Goal: Answer question/provide support: Share knowledge or assist other users

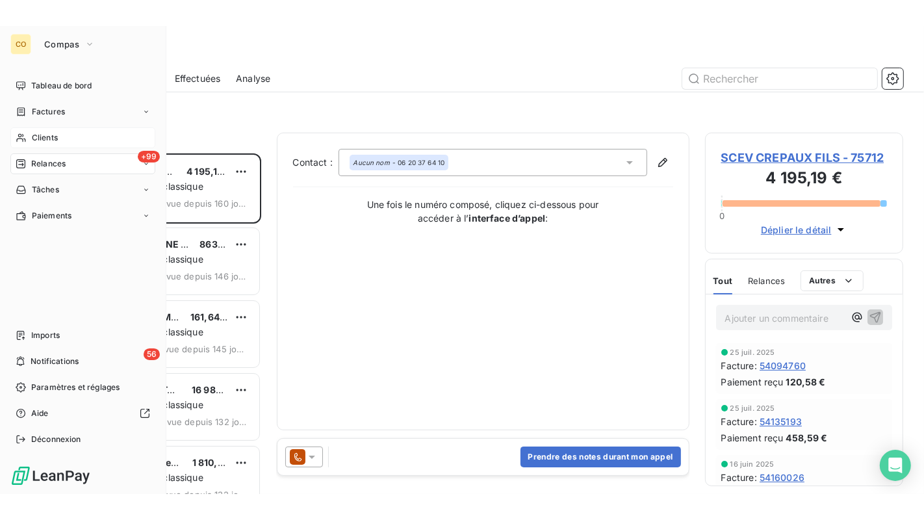
scroll to position [329, 187]
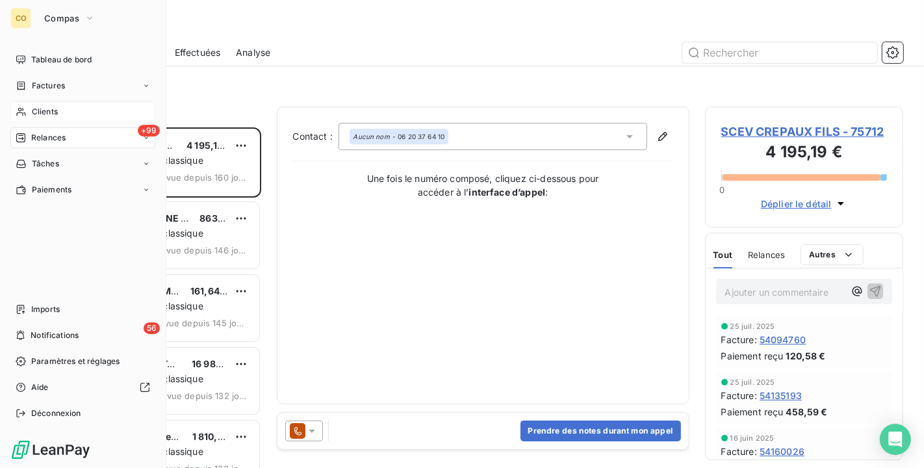
click at [36, 102] on div "Clients" at bounding box center [82, 111] width 145 height 21
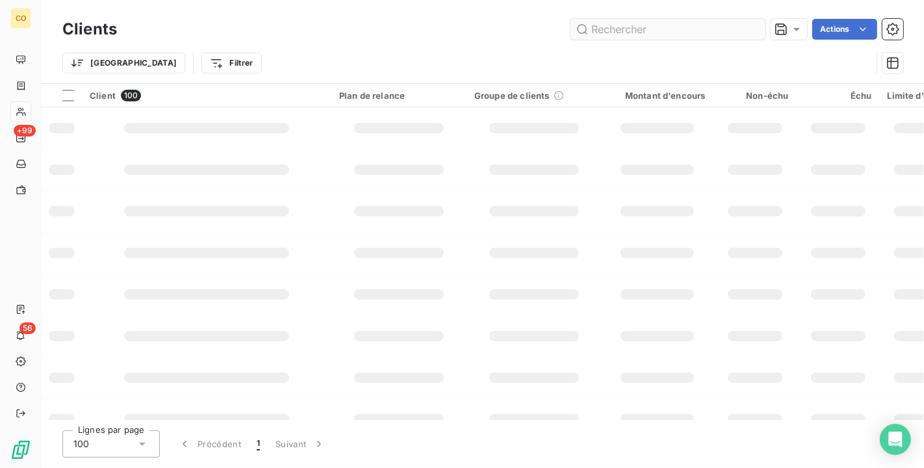
click at [605, 26] on input "text" at bounding box center [667, 29] width 195 height 21
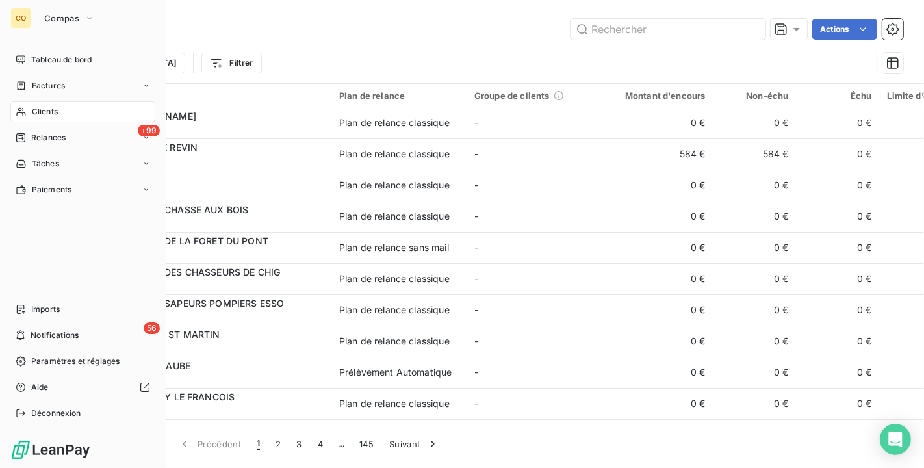
click at [35, 113] on span "Clients" at bounding box center [45, 112] width 26 height 12
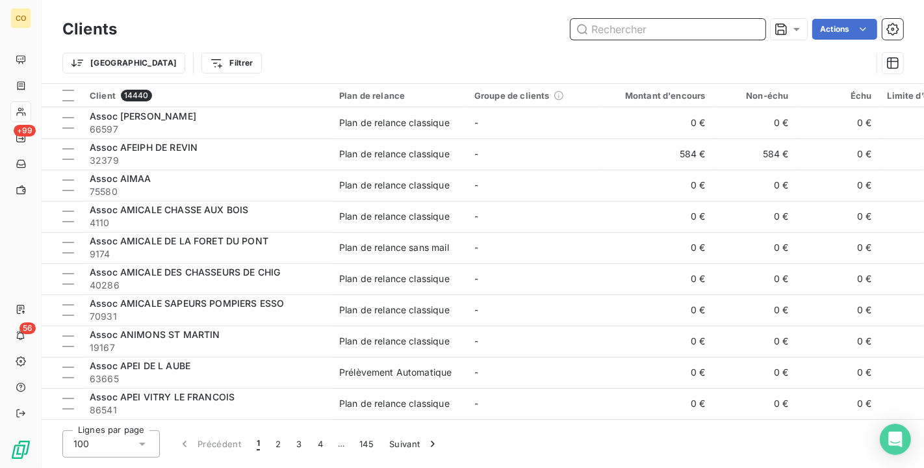
click at [685, 31] on input "text" at bounding box center [667, 29] width 195 height 21
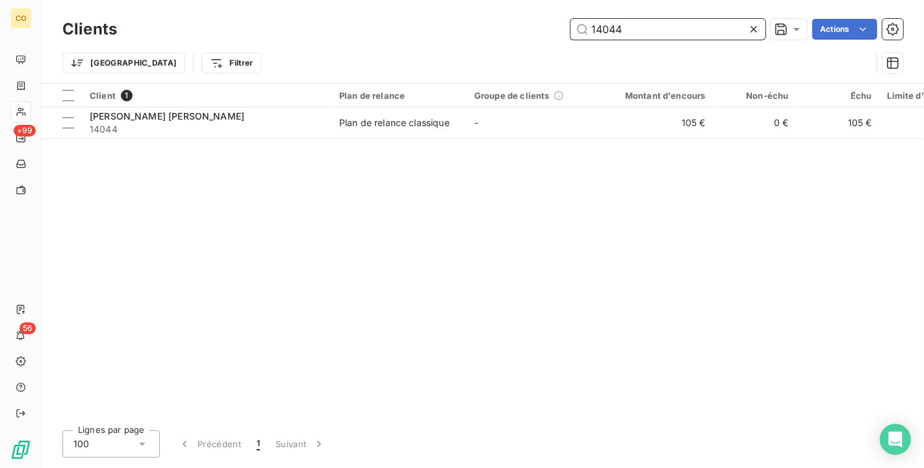
type input "14044"
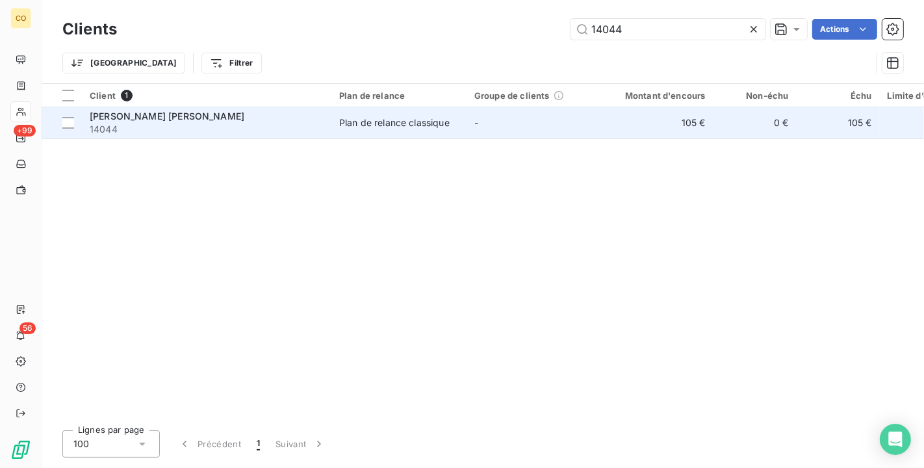
click at [517, 126] on td "-" at bounding box center [533, 122] width 135 height 31
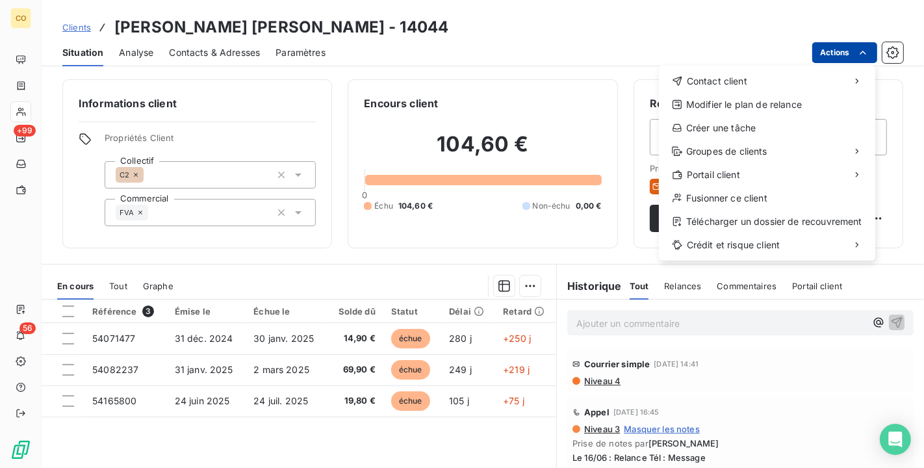
click at [848, 49] on html "CO +99 56 Clients [PERSON_NAME] [PERSON_NAME] - 14044 Situation Analyse Contact…" at bounding box center [462, 234] width 924 height 468
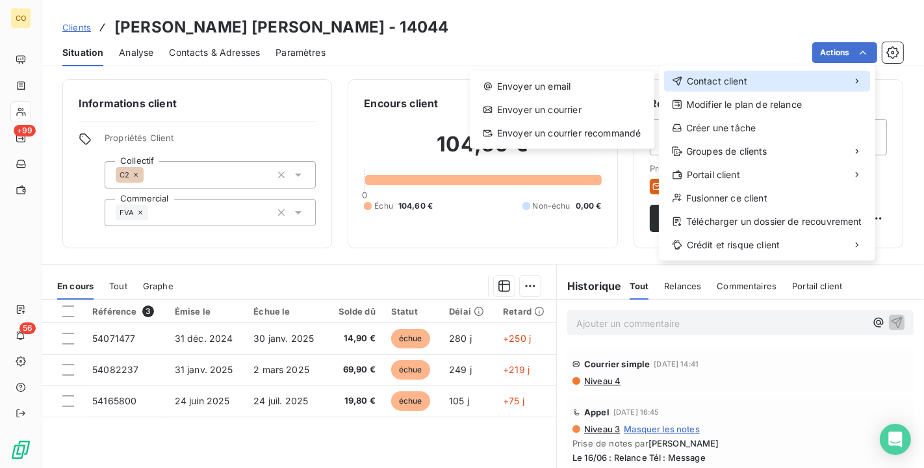
click at [740, 79] on span "Contact client" at bounding box center [716, 81] width 60 height 13
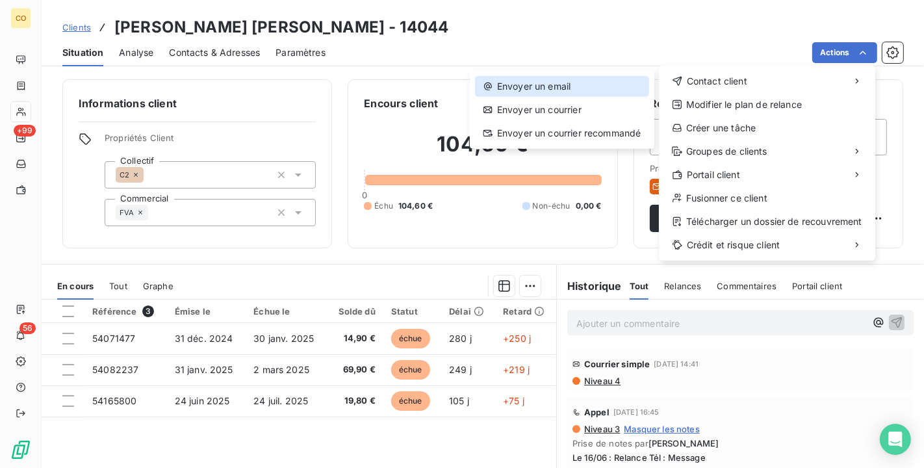
click at [544, 85] on div "Envoyer un email" at bounding box center [562, 86] width 174 height 21
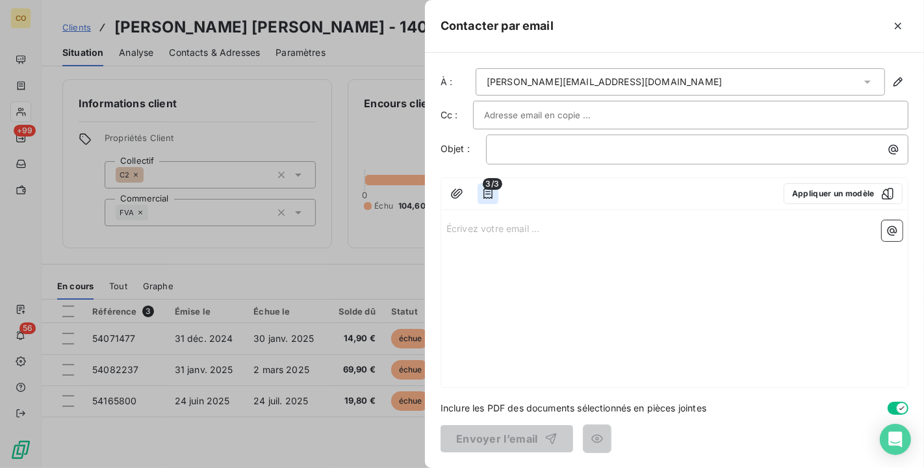
click at [489, 194] on icon "button" at bounding box center [487, 193] width 13 height 13
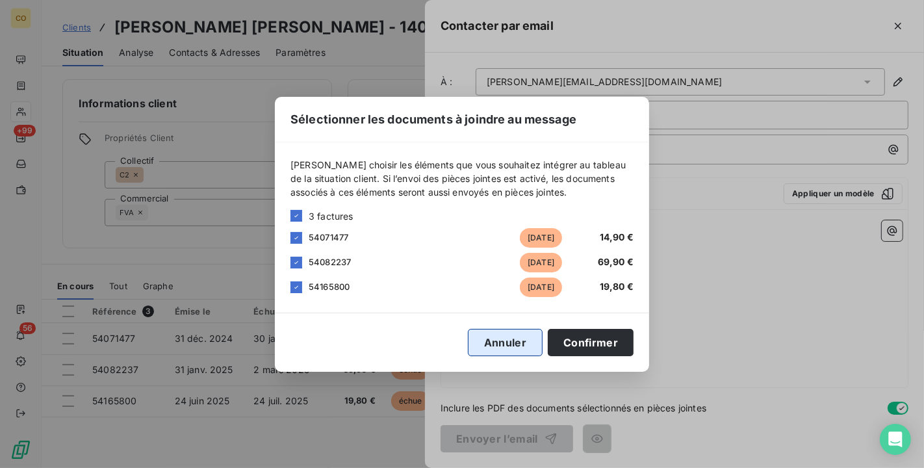
click at [512, 340] on button "Annuler" at bounding box center [505, 342] width 75 height 27
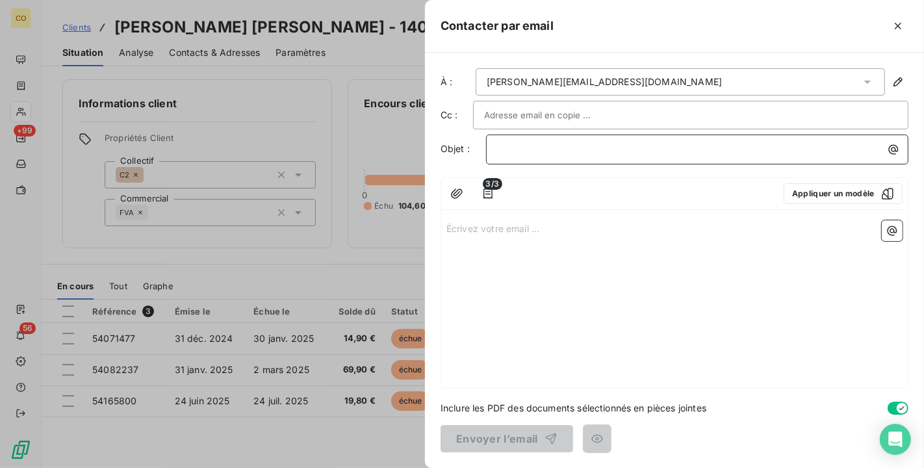
click at [536, 155] on p "﻿" at bounding box center [700, 149] width 407 height 15
click at [536, 154] on p "﻿" at bounding box center [700, 149] width 407 height 15
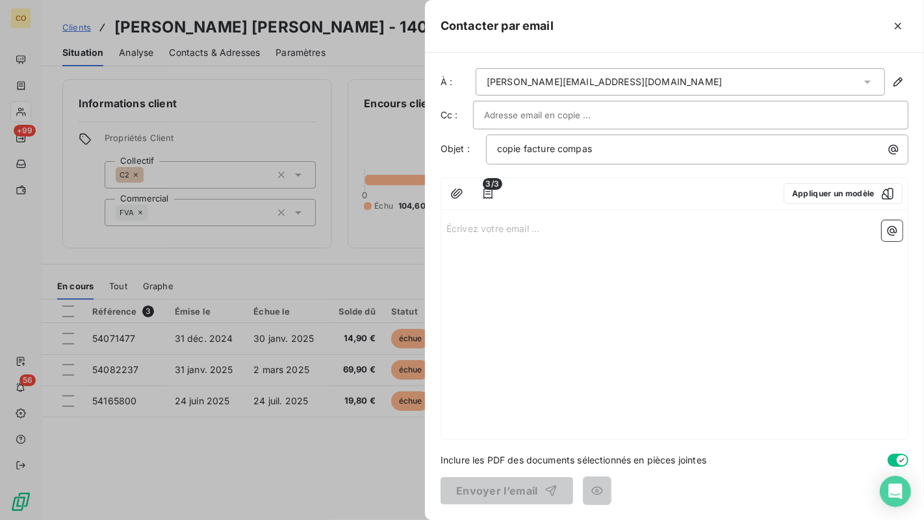
click at [494, 252] on div "Écrivez votre email ... ﻿" at bounding box center [674, 327] width 466 height 224
click at [495, 226] on p "Écrivez votre email ... ﻿" at bounding box center [674, 227] width 456 height 15
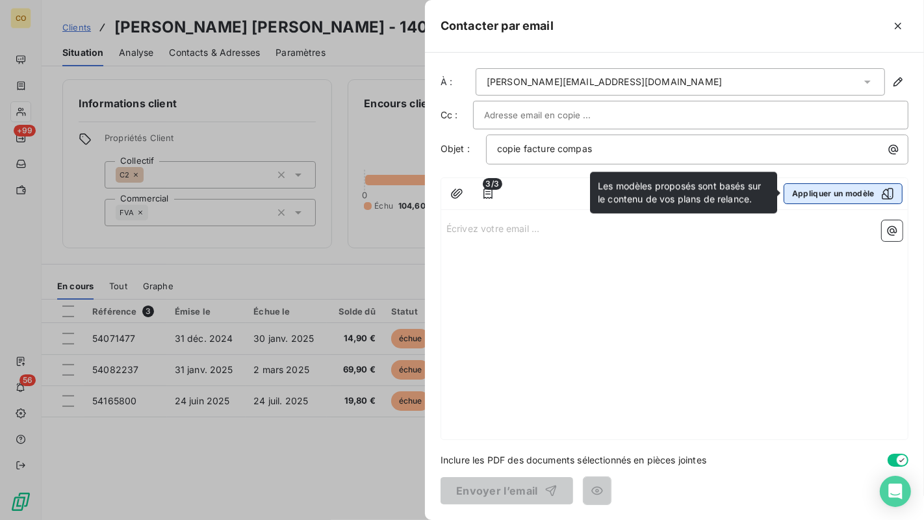
click at [870, 194] on button "Appliquer un modèle" at bounding box center [842, 193] width 119 height 21
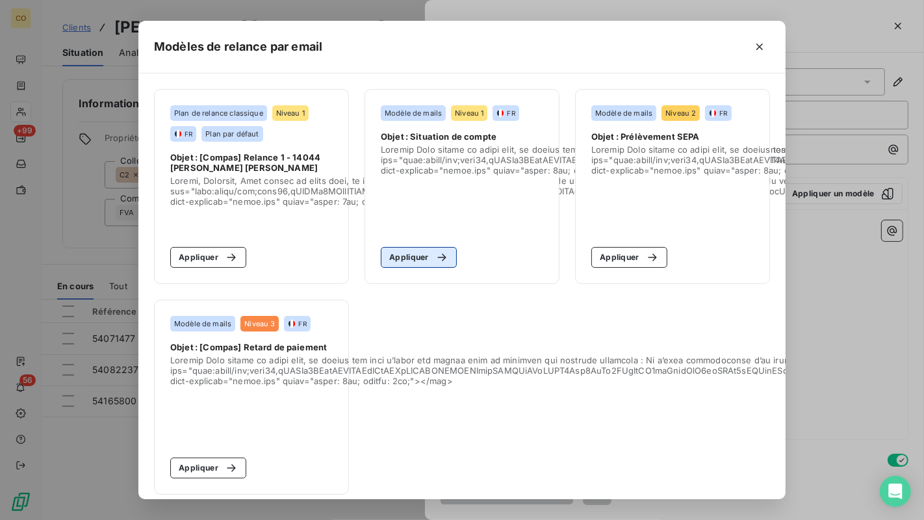
click at [421, 265] on button "Appliquer" at bounding box center [419, 257] width 76 height 21
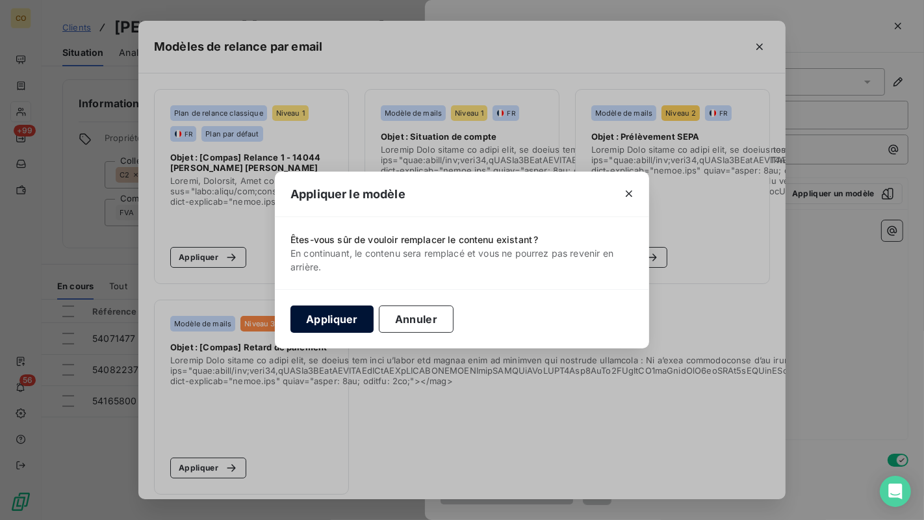
click at [346, 312] on button "Appliquer" at bounding box center [331, 318] width 83 height 27
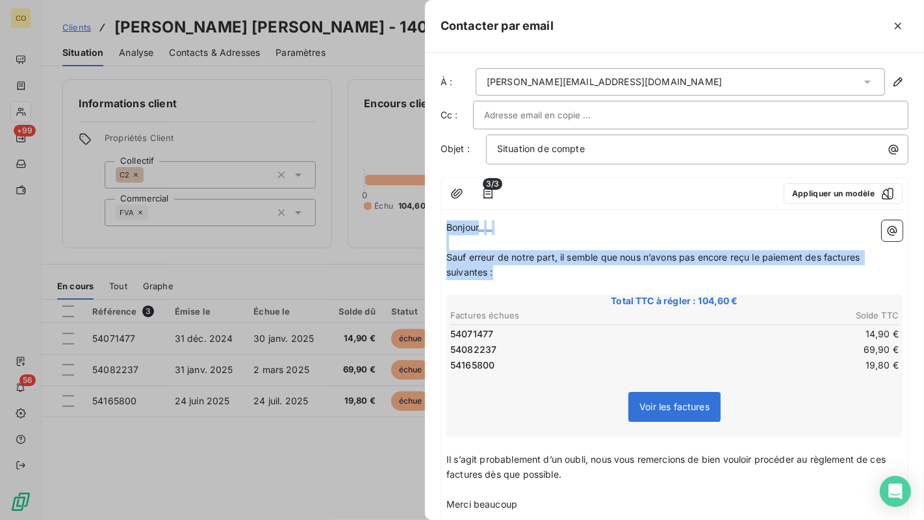
drag, startPoint x: 447, startPoint y: 222, endPoint x: 848, endPoint y: 272, distance: 403.8
click at [848, 272] on div "Bonjour ﻿ ﻿ ﻿ ﻿ Sauf erreur de notre part, il semble que nous n’avons pas encor…" at bounding box center [674, 403] width 456 height 366
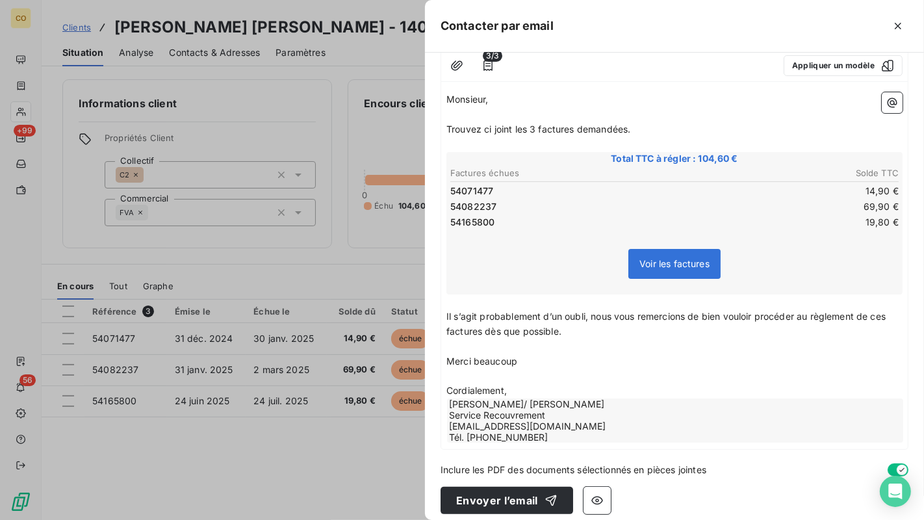
scroll to position [134, 0]
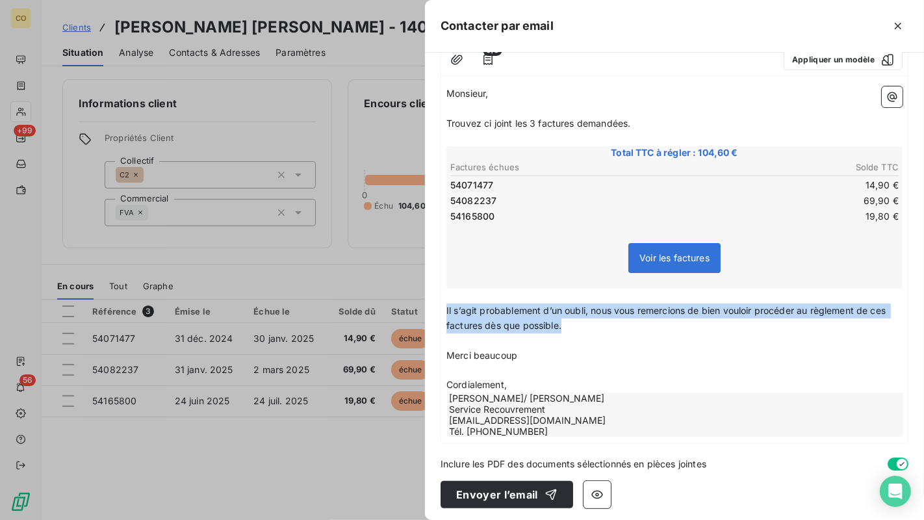
drag, startPoint x: 446, startPoint y: 308, endPoint x: 862, endPoint y: 327, distance: 417.4
click at [862, 327] on p "Il s’agit probablement d’un oubli, nous vous remercions de bien vouloir procéde…" at bounding box center [674, 318] width 456 height 30
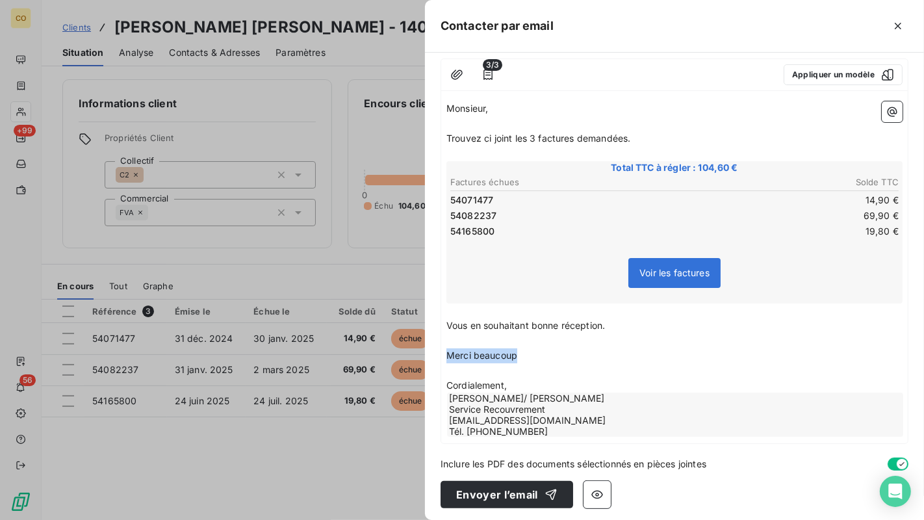
drag, startPoint x: 525, startPoint y: 356, endPoint x: 427, endPoint y: 349, distance: 98.9
click at [427, 349] on div "À : [PERSON_NAME][EMAIL_ADDRESS][DOMAIN_NAME] Cc : Objet : Situation de compte …" at bounding box center [674, 286] width 499 height 467
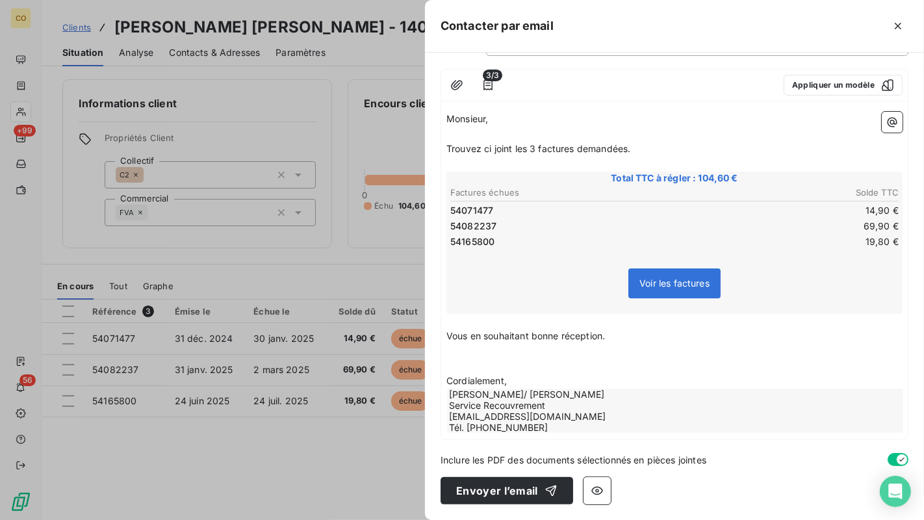
scroll to position [104, 0]
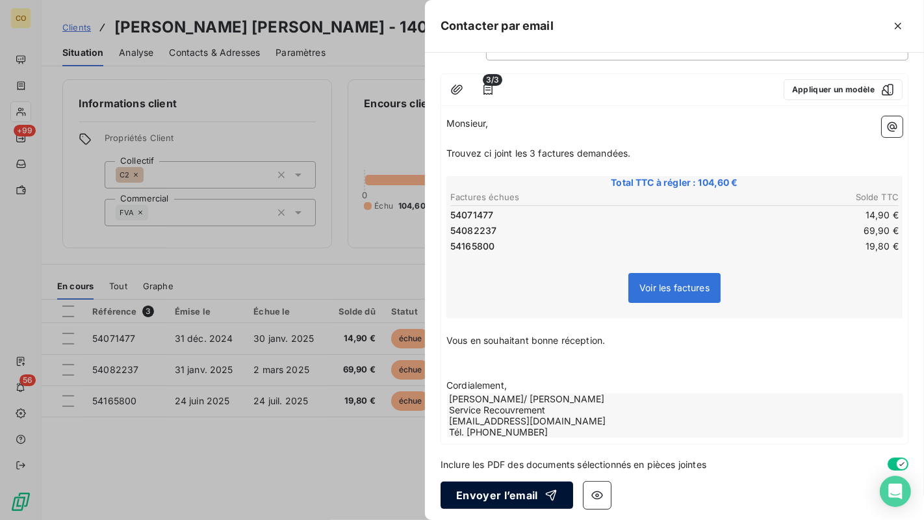
click at [510, 467] on button "Envoyer l’email" at bounding box center [506, 494] width 132 height 27
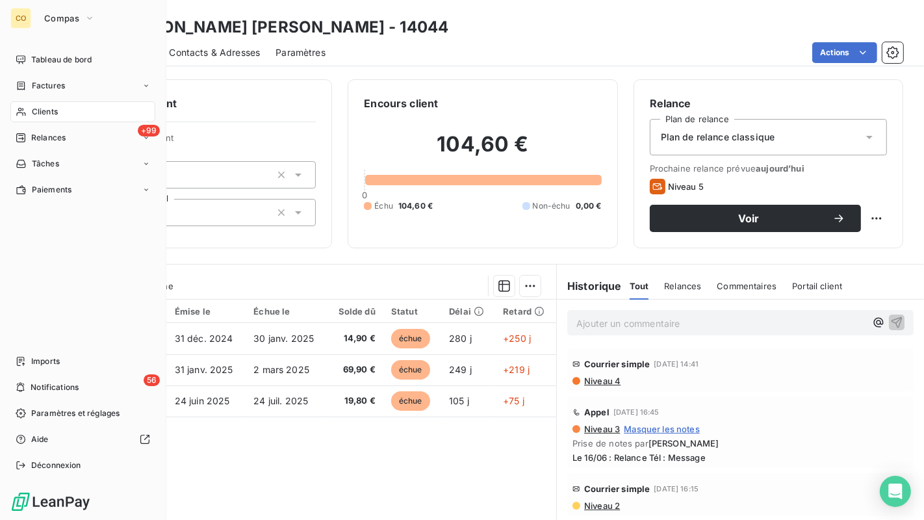
click at [30, 112] on div "Clients" at bounding box center [82, 111] width 145 height 21
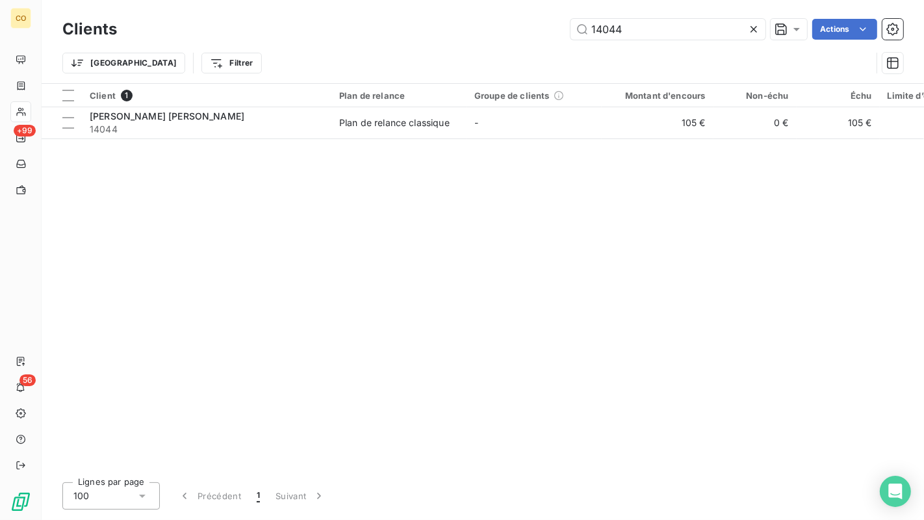
drag, startPoint x: 647, startPoint y: 28, endPoint x: 486, endPoint y: 7, distance: 162.4
click at [486, 7] on div "Clients 14044 Actions Trier Filtrer" at bounding box center [483, 41] width 882 height 83
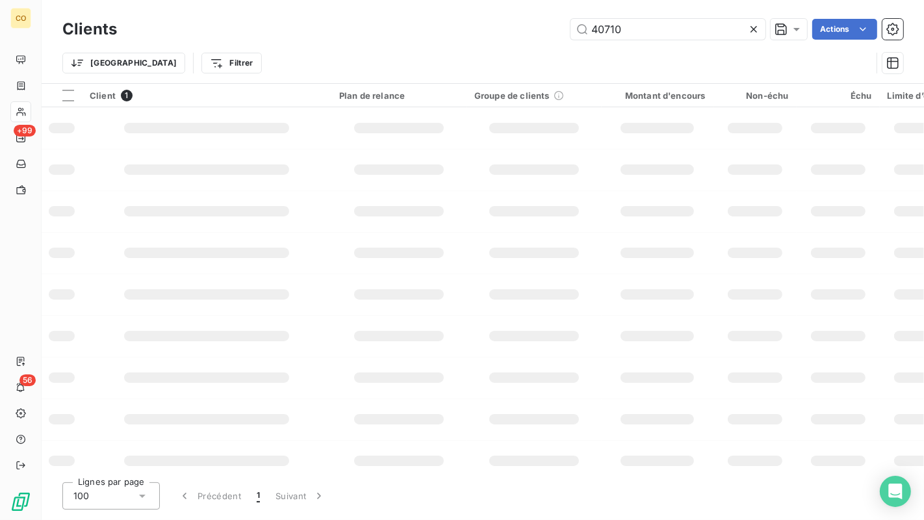
type input "40710"
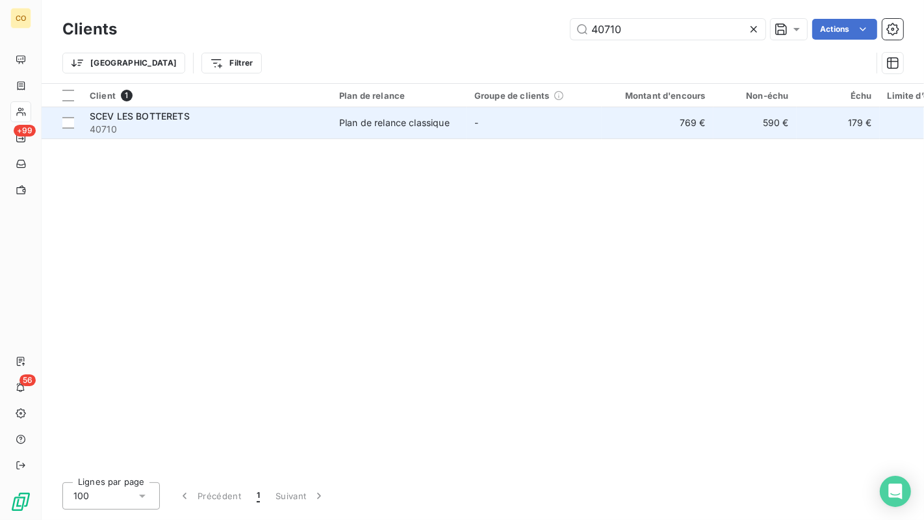
click at [310, 130] on span "40710" at bounding box center [207, 129] width 234 height 13
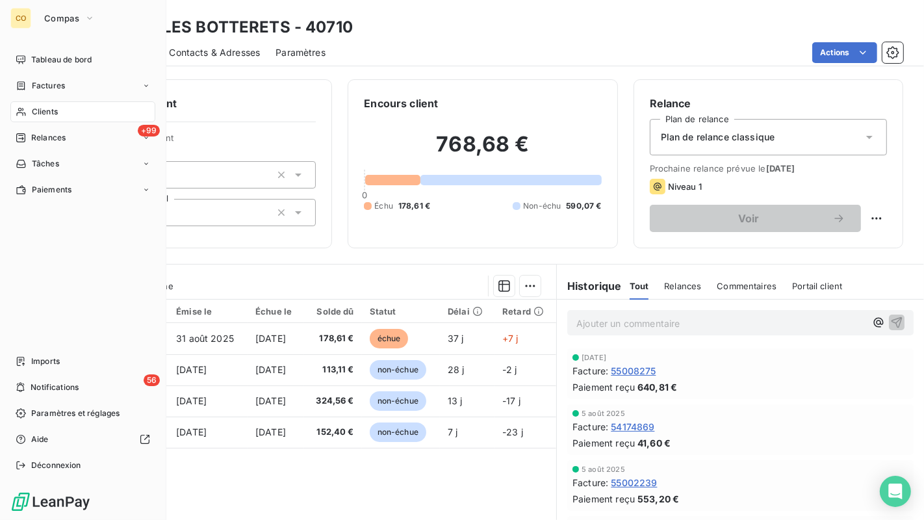
click at [36, 106] on span "Clients" at bounding box center [45, 112] width 26 height 12
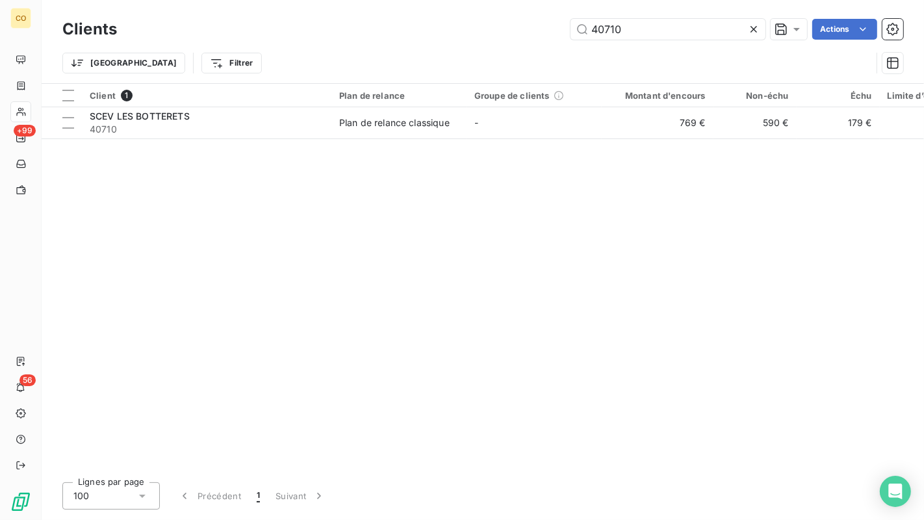
drag, startPoint x: 655, startPoint y: 22, endPoint x: 384, endPoint y: 0, distance: 271.7
click at [384, 0] on div "Clients 40710 Actions Trier Filtrer" at bounding box center [483, 41] width 882 height 83
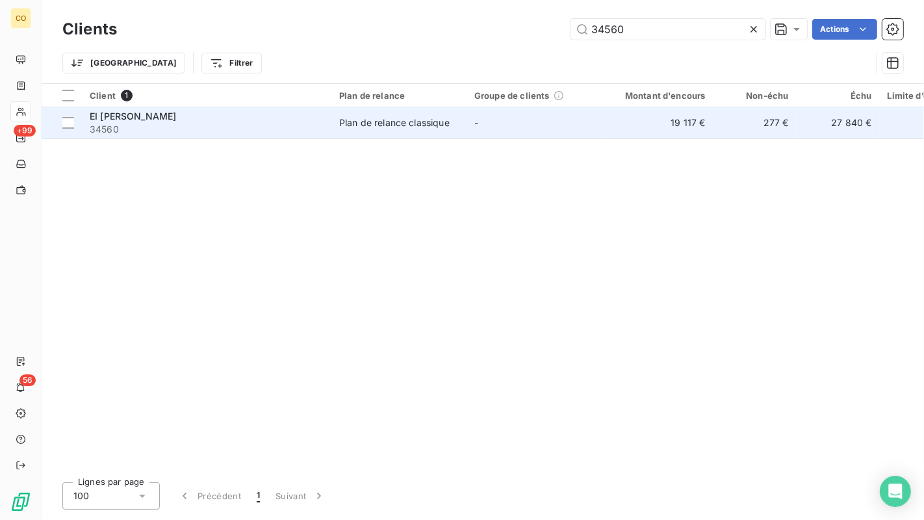
type input "34560"
click at [409, 122] on div "Plan de relance classique" at bounding box center [394, 122] width 110 height 13
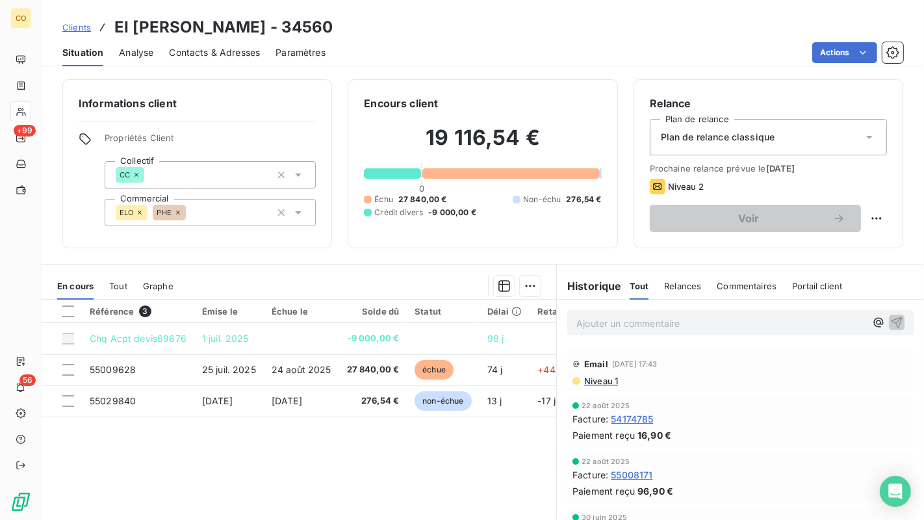
drag, startPoint x: 352, startPoint y: 479, endPoint x: 384, endPoint y: 445, distance: 46.9
click at [352, 467] on div "Référence 3 Émise le Échue le Solde dû Statut Délai Retard Chq Acpt devis69676 …" at bounding box center [299, 424] width 514 height 250
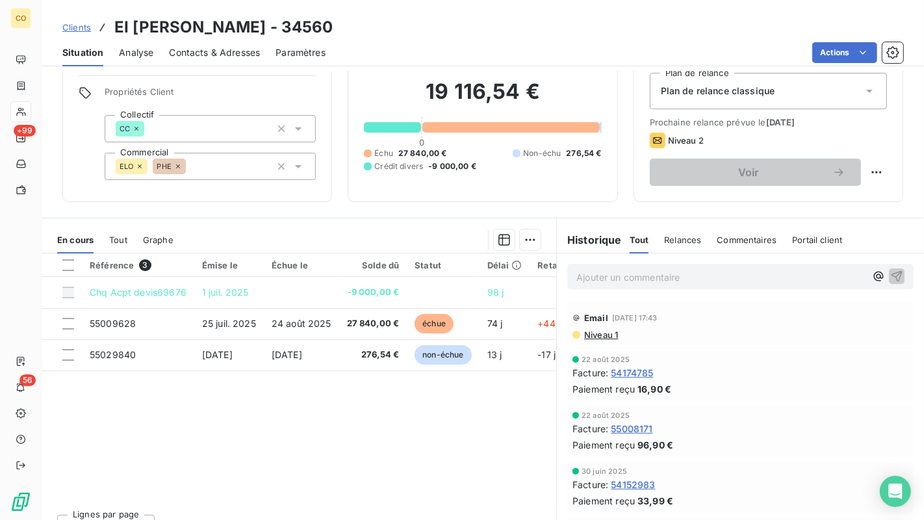
scroll to position [68, 0]
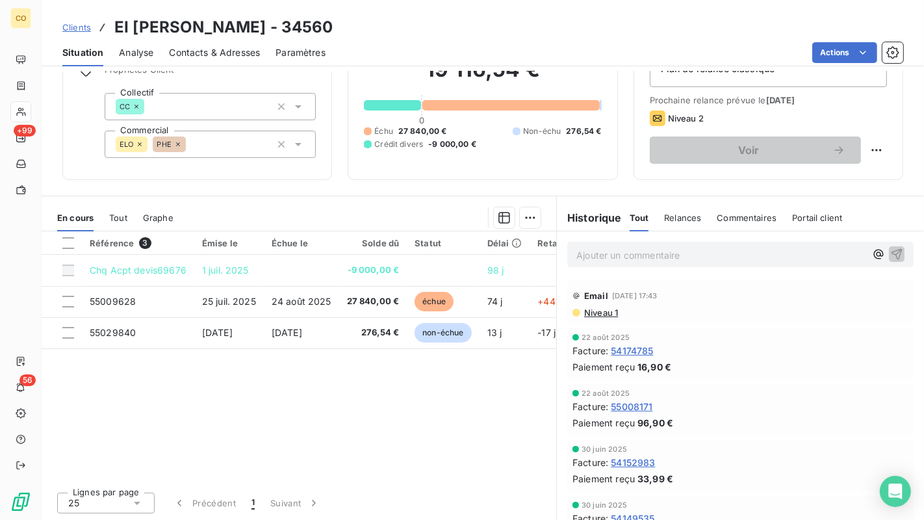
click at [434, 435] on div "Référence 3 Émise le Échue le Solde dû Statut Délai Retard Chq Acpt devis69676 …" at bounding box center [299, 356] width 514 height 250
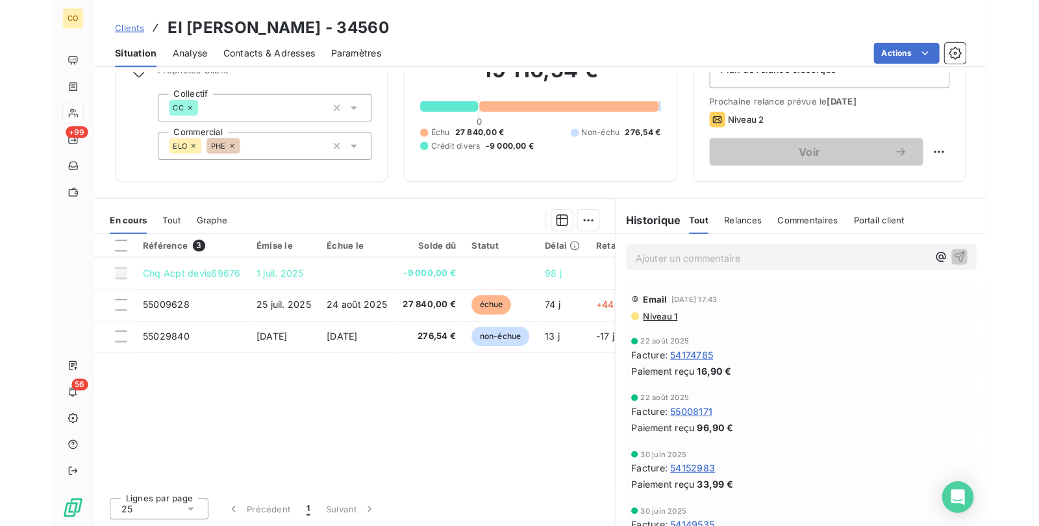
scroll to position [0, 0]
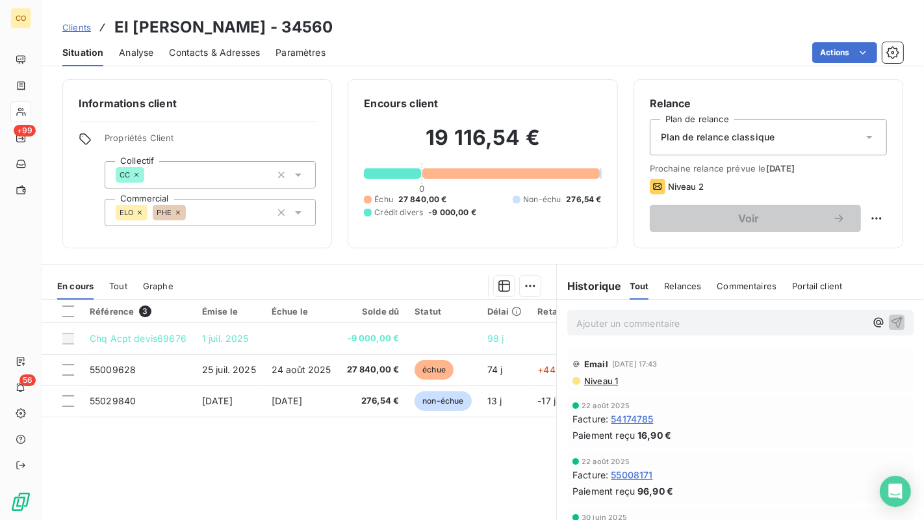
click at [866, 0] on div "Clients EI [PERSON_NAME] - 34560 Situation Analyse Contacts & Adresses Paramètr…" at bounding box center [483, 33] width 882 height 66
drag, startPoint x: 638, startPoint y: 7, endPoint x: 579, endPoint y: 82, distance: 95.8
click at [638, 8] on div "Clients EI [PERSON_NAME] - 34560 Situation Analyse Contacts & Adresses Paramètr…" at bounding box center [483, 33] width 882 height 66
click at [566, 91] on div "Encours client 19 116,54 € 0 Échu 27 840,00 € Non-échu 276,54 € Crédit divers -…" at bounding box center [482, 163] width 270 height 169
drag, startPoint x: 245, startPoint y: 518, endPoint x: 139, endPoint y: 466, distance: 118.8
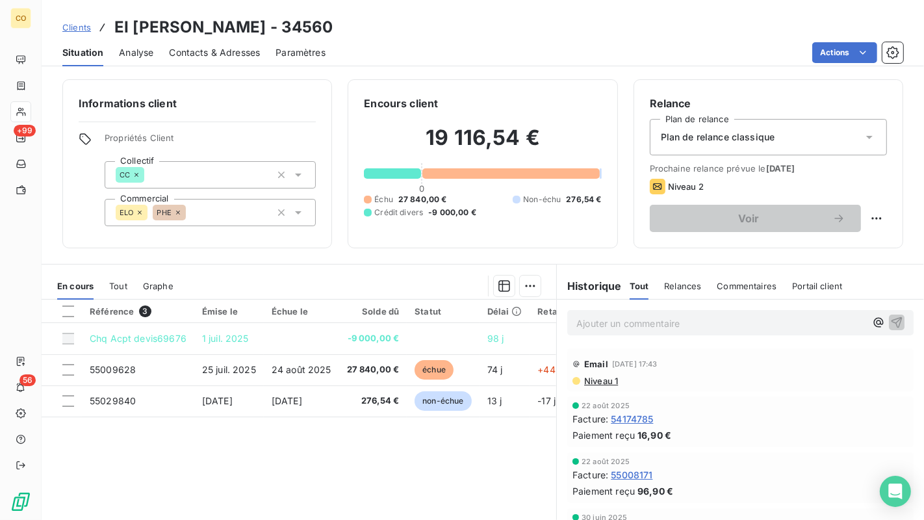
click at [218, 467] on div "Référence 3 Émise le Échue le Solde dû Statut Délai Retard Chq Acpt devis69676 …" at bounding box center [299, 424] width 514 height 250
drag, startPoint x: 68, startPoint y: 453, endPoint x: 135, endPoint y: 515, distance: 91.9
click at [74, 466] on div "Référence 3 Émise le Échue le Solde dû Statut Délai Retard Chq Acpt devis69676 …" at bounding box center [299, 424] width 514 height 250
drag, startPoint x: 135, startPoint y: 515, endPoint x: 139, endPoint y: 504, distance: 11.7
click at [139, 467] on div "Référence 3 Émise le Échue le Solde dû Statut Délai Retard Chq Acpt devis69676 …" at bounding box center [299, 424] width 514 height 250
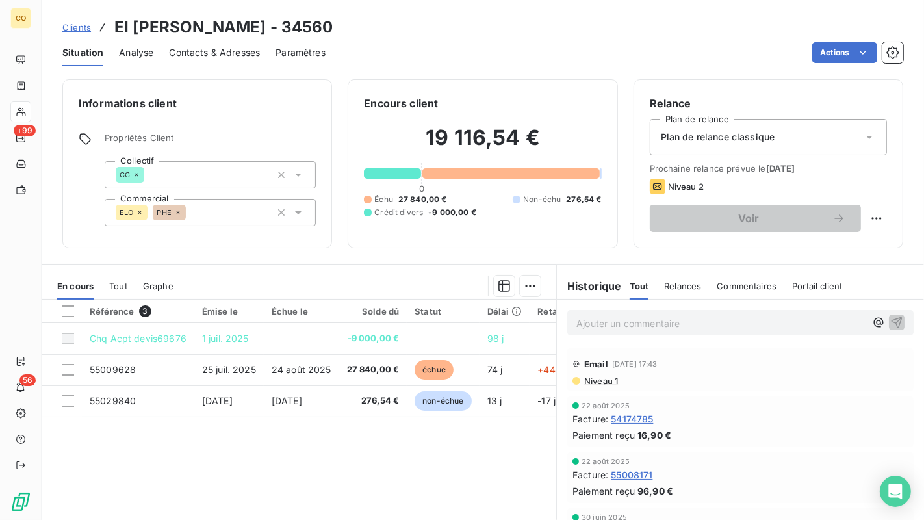
drag, startPoint x: 539, startPoint y: 6, endPoint x: -510, endPoint y: 118, distance: 1055.5
click at [0, 118] on html "CO +99 56 Clients EI [PERSON_NAME] - 34560 Situation Analyse Contacts & Adresse…" at bounding box center [462, 260] width 924 height 520
click at [537, 25] on div "Clients EI [PERSON_NAME] - 34560" at bounding box center [483, 27] width 882 height 23
click at [865, 5] on div "Clients EI [PERSON_NAME] - 34560 Situation Analyse Contacts & Adresses Paramètr…" at bounding box center [483, 33] width 882 height 66
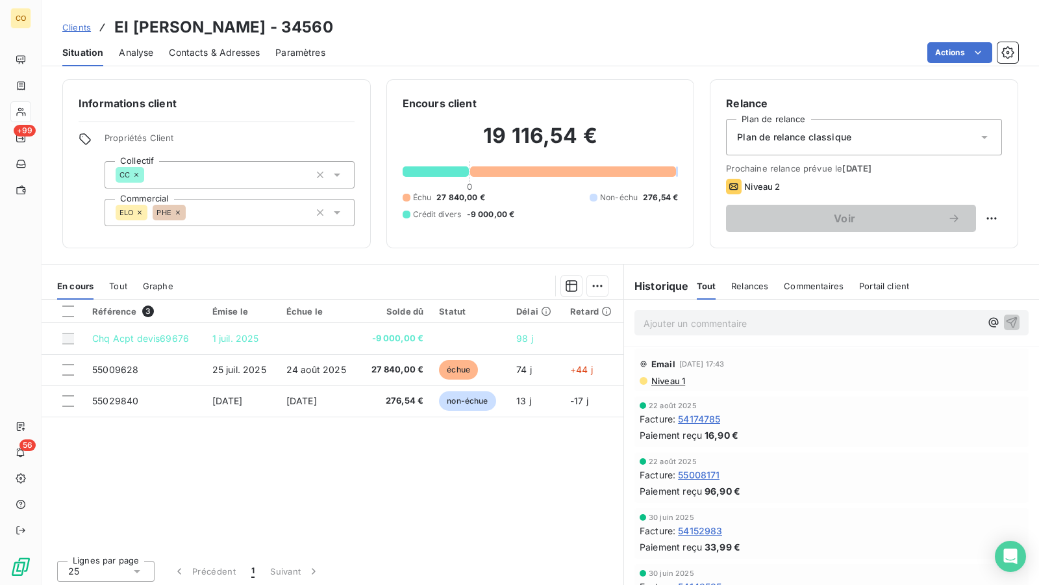
click at [494, 0] on div "Clients EI [PERSON_NAME] - 34560 Situation Analyse Contacts & Adresses Paramètr…" at bounding box center [541, 33] width 998 height 66
click at [516, 3] on div "Clients EI [PERSON_NAME] - 34560 Situation Analyse Contacts & Adresses Paramètr…" at bounding box center [541, 33] width 998 height 66
drag, startPoint x: 463, startPoint y: 11, endPoint x: 402, endPoint y: 221, distance: 218.5
click at [402, 221] on div "Clients EI [PERSON_NAME] - 34560 Situation Analyse Contacts & Adresses Paramètr…" at bounding box center [541, 292] width 998 height 585
click at [695, 21] on div "Clients EI [PERSON_NAME] - 34560" at bounding box center [541, 27] width 998 height 23
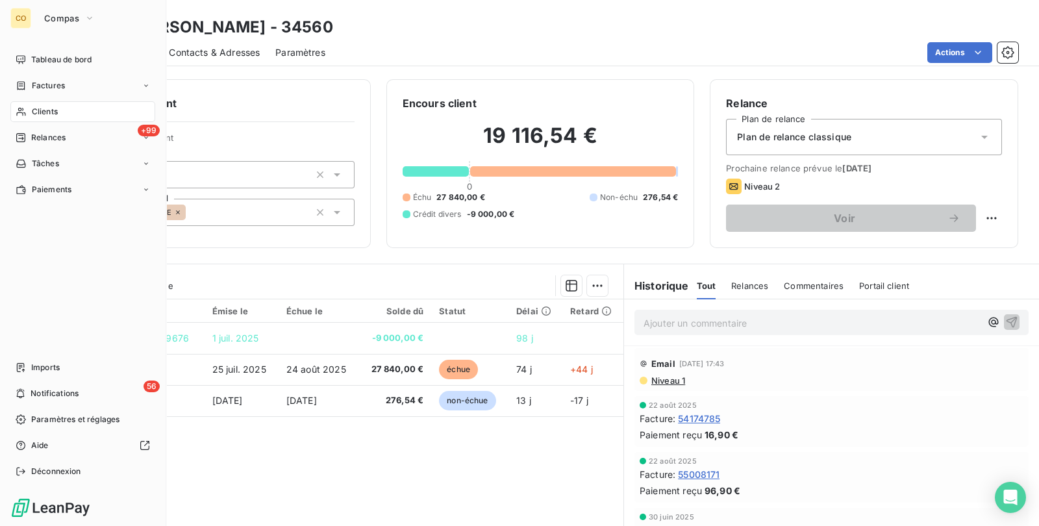
click at [32, 105] on div "Clients" at bounding box center [82, 111] width 145 height 21
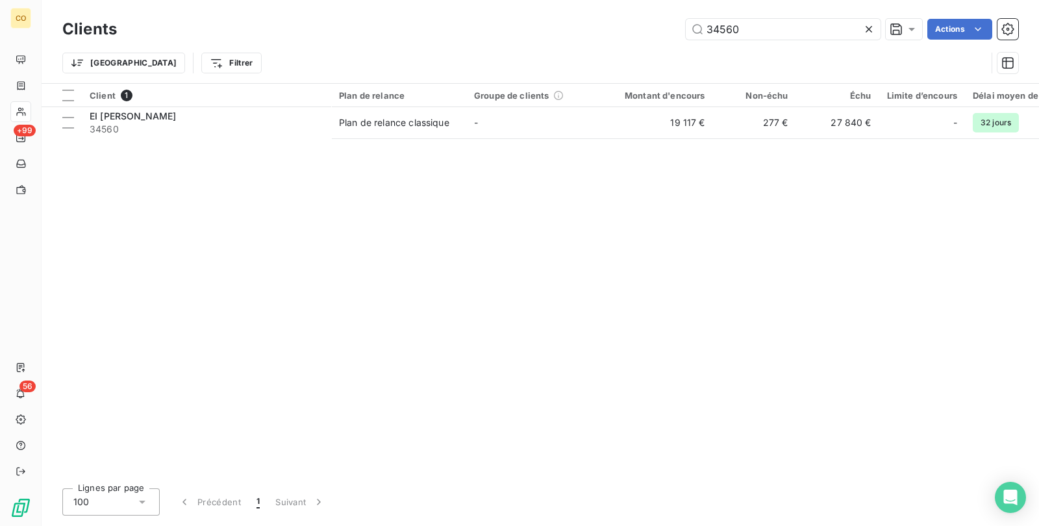
drag, startPoint x: 770, startPoint y: 21, endPoint x: 351, endPoint y: 21, distance: 418.3
click at [351, 21] on div "34560 Actions" at bounding box center [575, 29] width 886 height 21
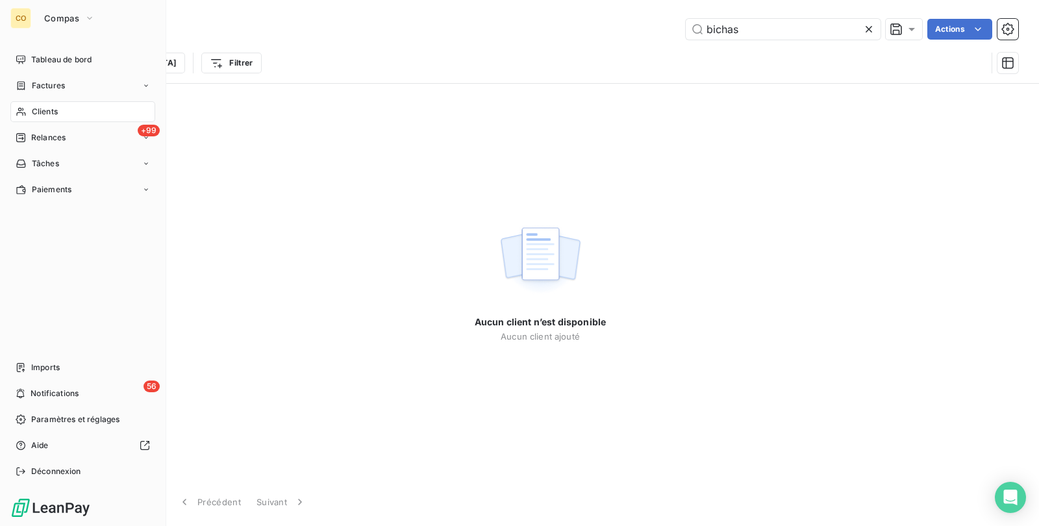
click at [24, 104] on div "Clients" at bounding box center [82, 111] width 145 height 21
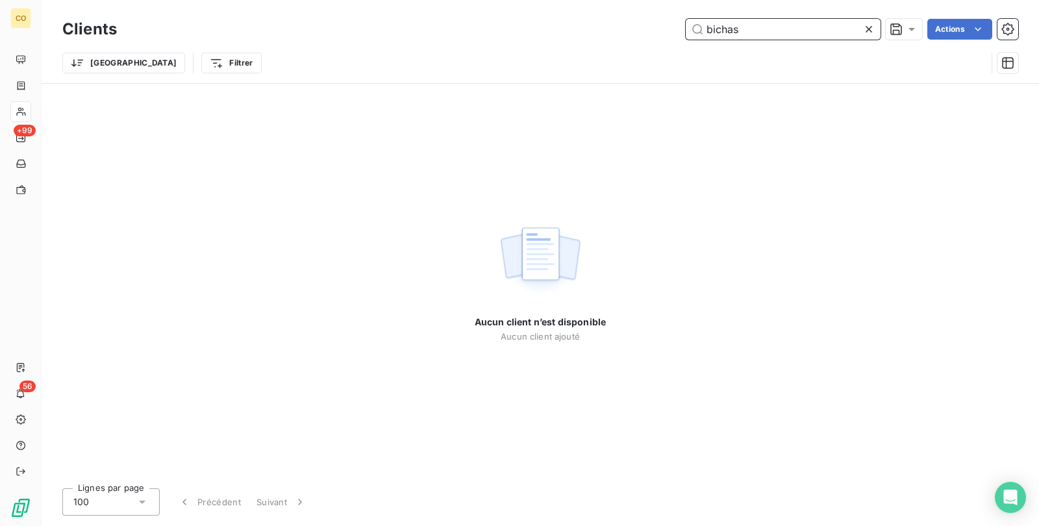
drag, startPoint x: 753, startPoint y: 23, endPoint x: 504, endPoint y: -8, distance: 251.3
click at [504, 0] on html "CO +99 56 Clients bichas Actions Trier Filtrer Aucun client n’est disponible Au…" at bounding box center [519, 263] width 1039 height 526
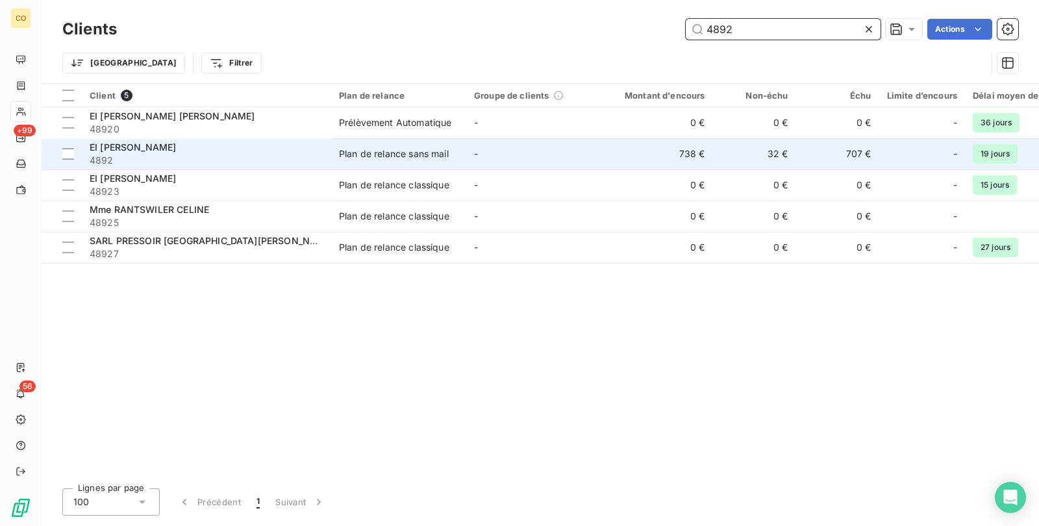
type input "4892"
click at [286, 154] on span "4892" at bounding box center [207, 160] width 234 height 13
